Goal: Transaction & Acquisition: Book appointment/travel/reservation

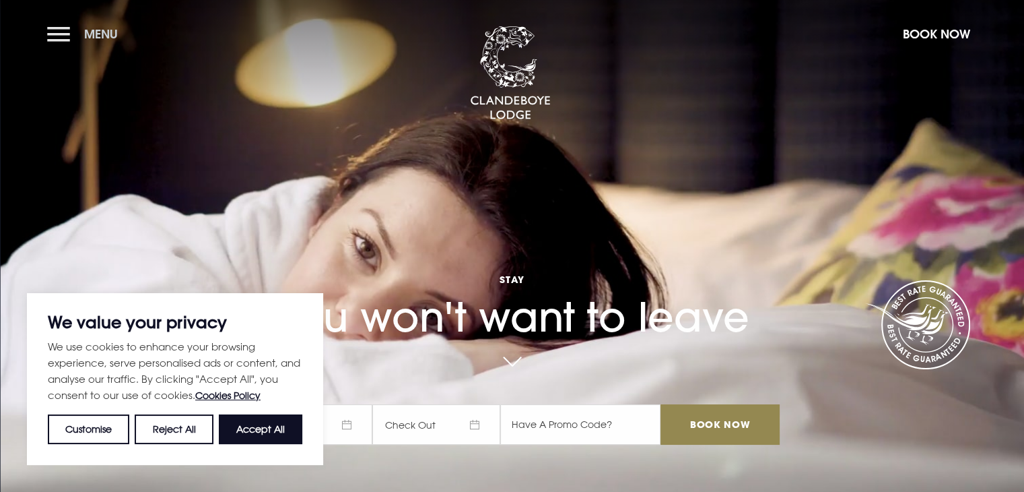
click at [64, 34] on button "Menu" at bounding box center [85, 34] width 77 height 29
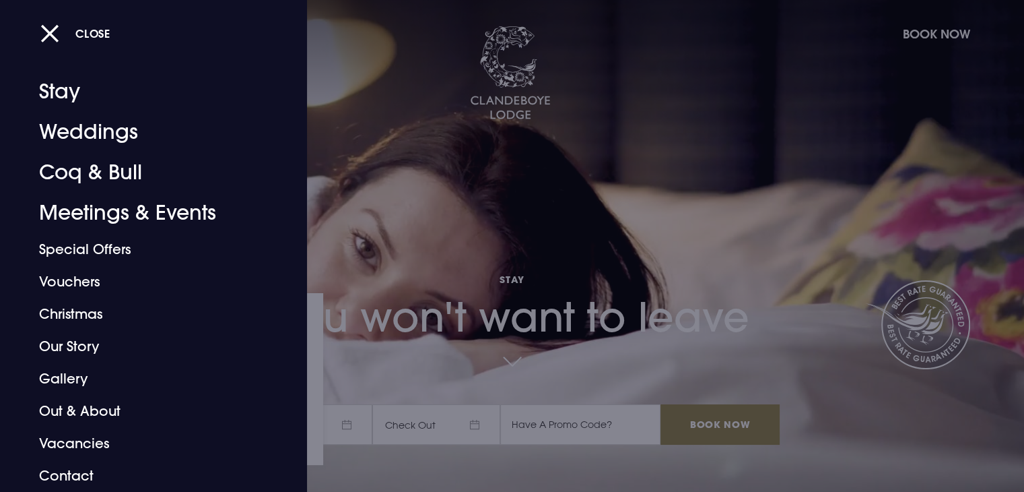
scroll to position [36, 0]
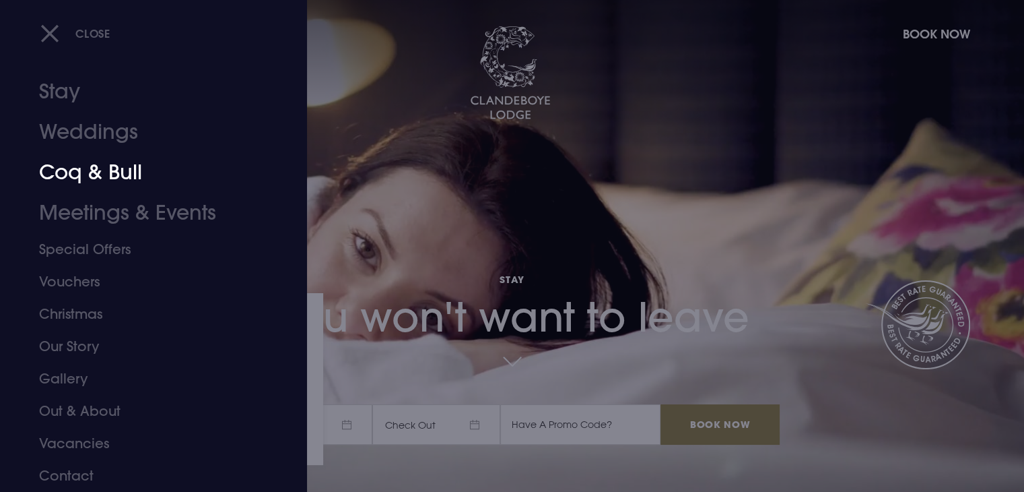
click at [90, 168] on link "Coq & Bull" at bounding box center [145, 172] width 213 height 40
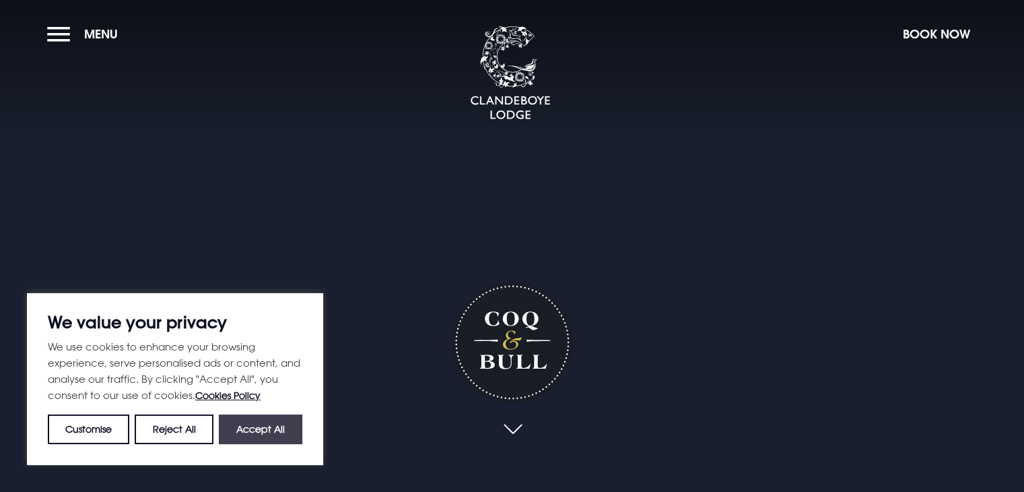
click at [253, 424] on button "Accept All" at bounding box center [261, 429] width 84 height 30
checkbox input "true"
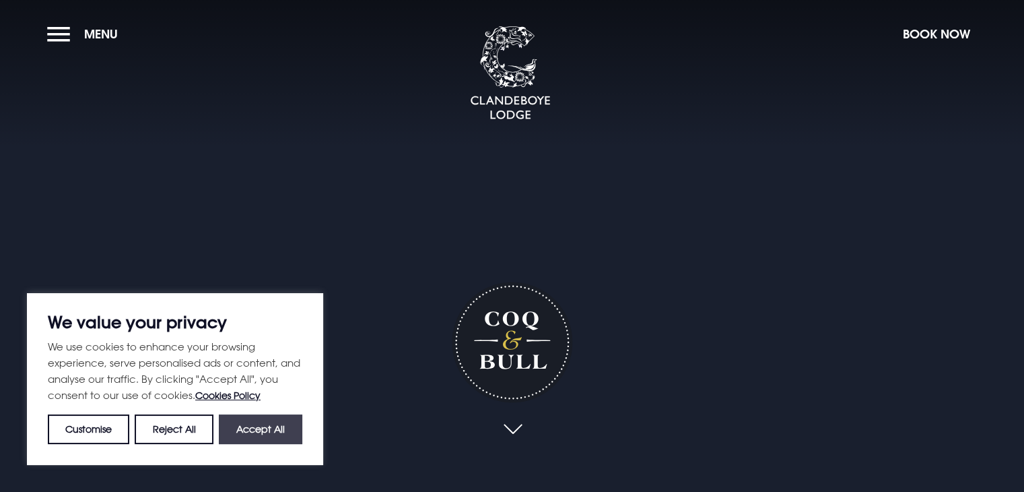
checkbox input "true"
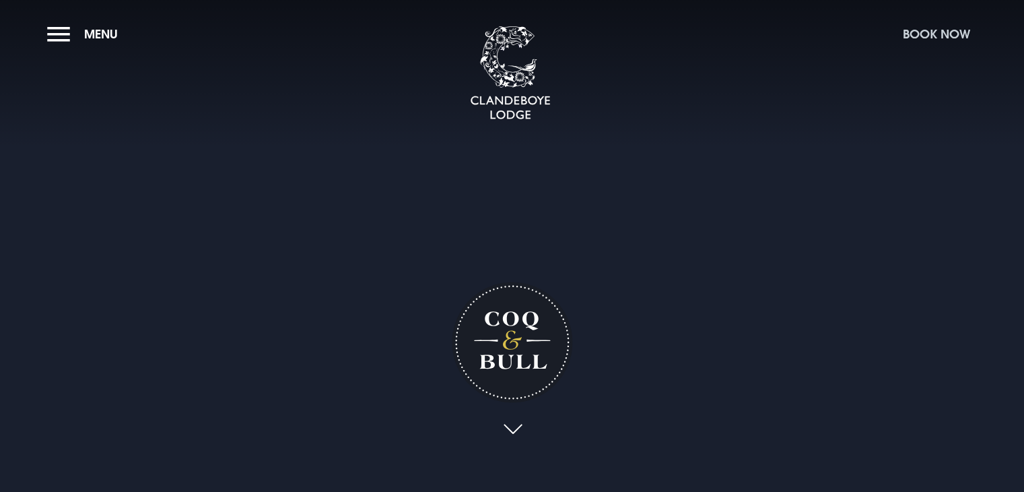
click at [930, 36] on button "Book Now" at bounding box center [936, 34] width 81 height 29
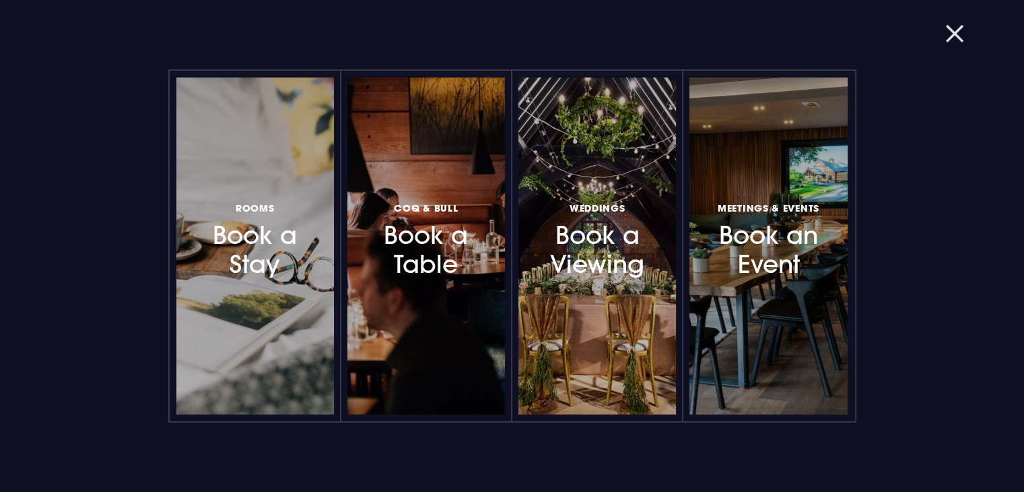
click at [954, 33] on button "button" at bounding box center [963, 33] width 35 height 13
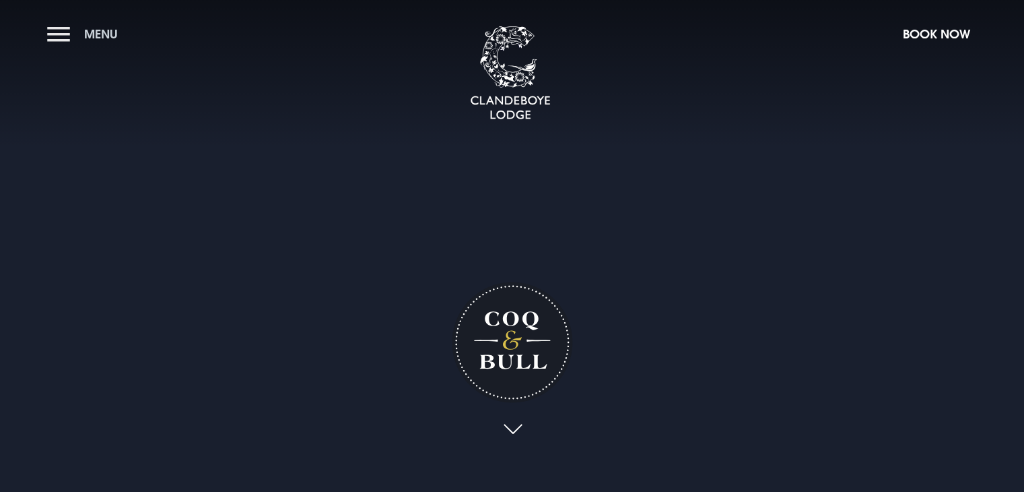
click at [54, 34] on button "Menu" at bounding box center [85, 34] width 77 height 29
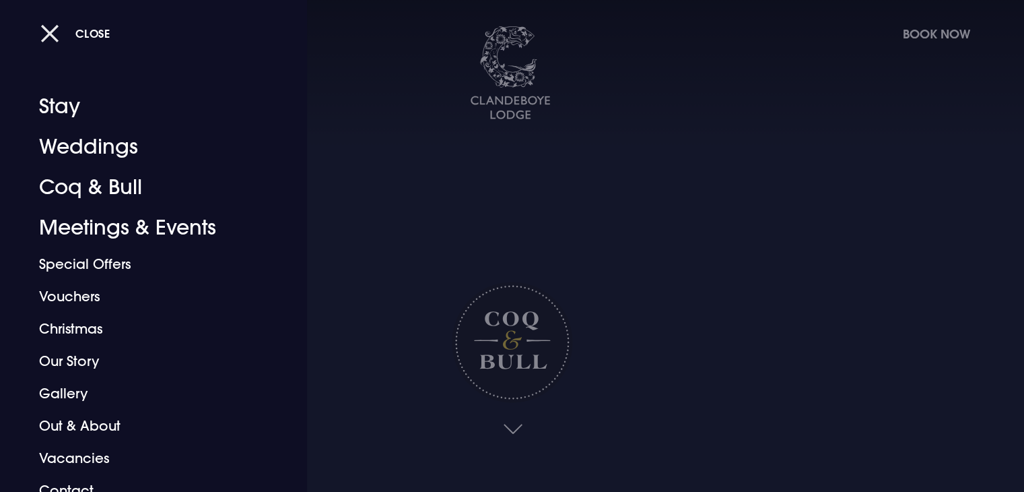
click at [94, 40] on span "Close" at bounding box center [92, 33] width 35 height 14
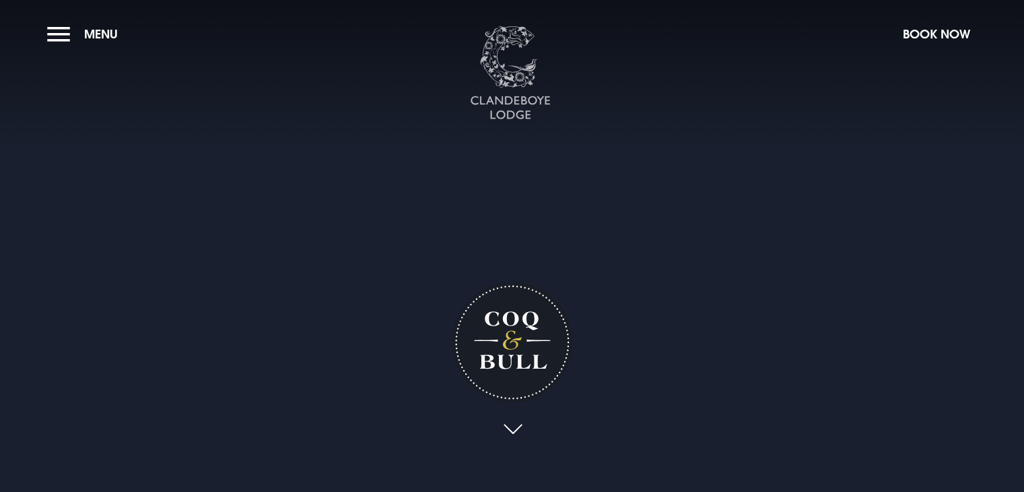
click at [504, 77] on img at bounding box center [510, 73] width 81 height 94
